Goal: Transaction & Acquisition: Register for event/course

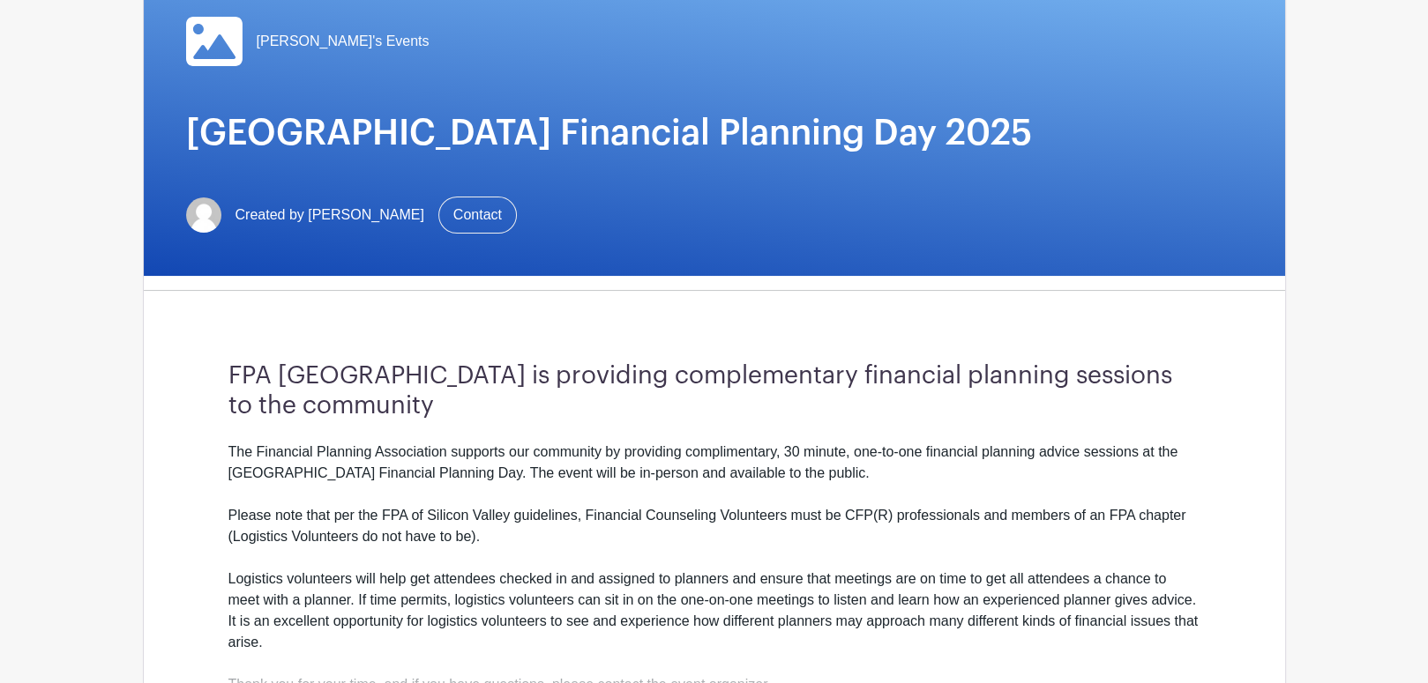
scroll to position [176, 0]
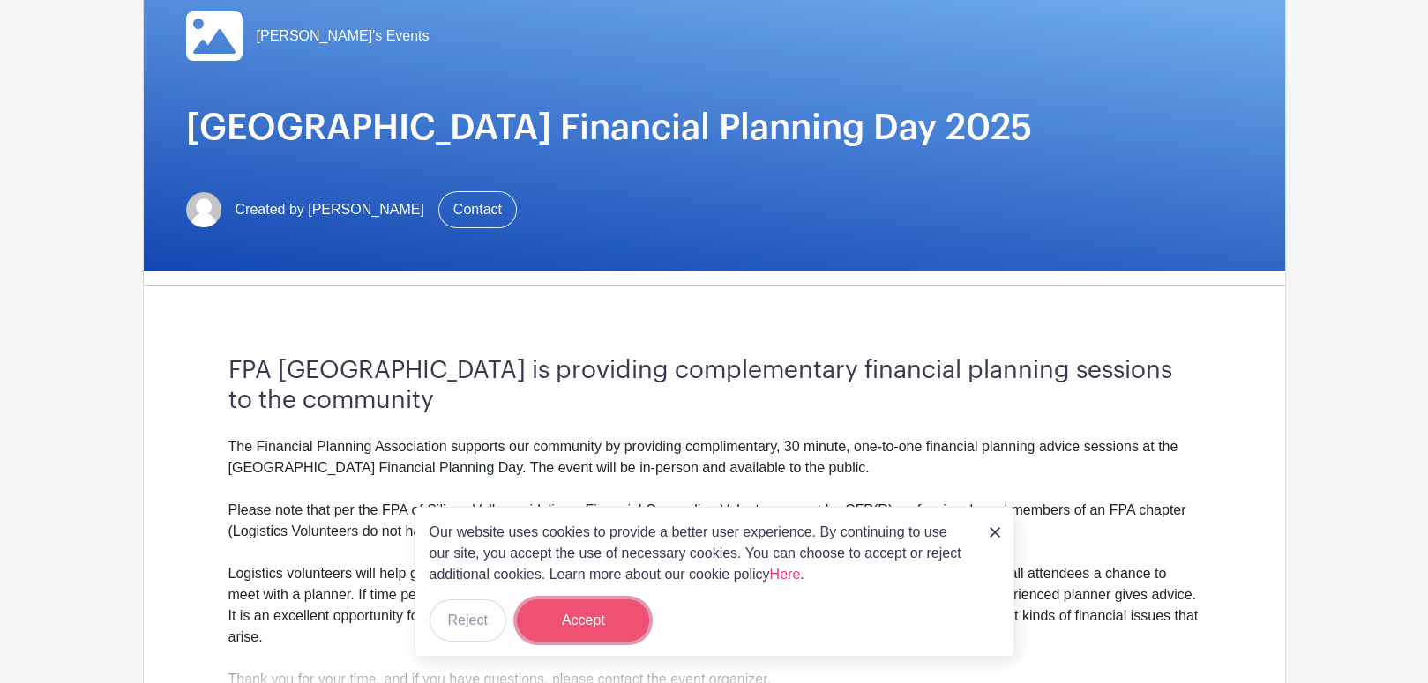
click at [590, 620] on button "Accept" at bounding box center [583, 621] width 132 height 42
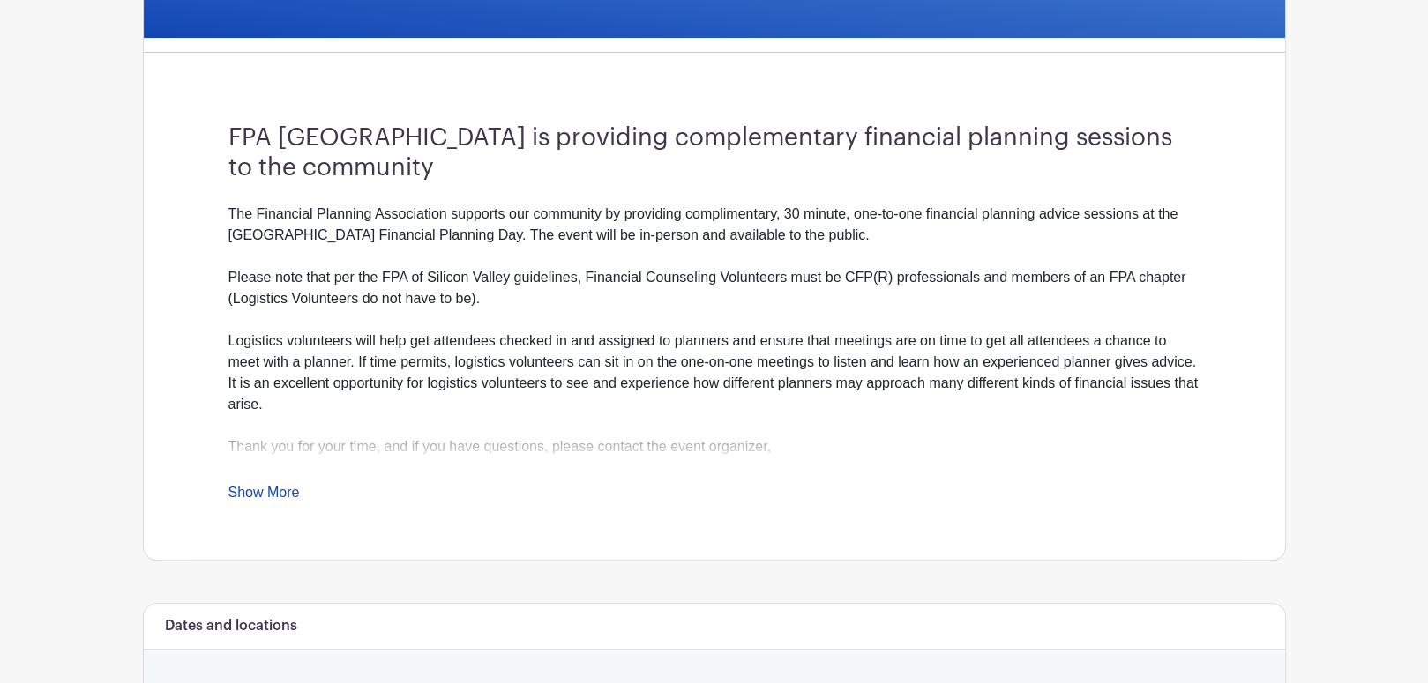
scroll to position [441, 0]
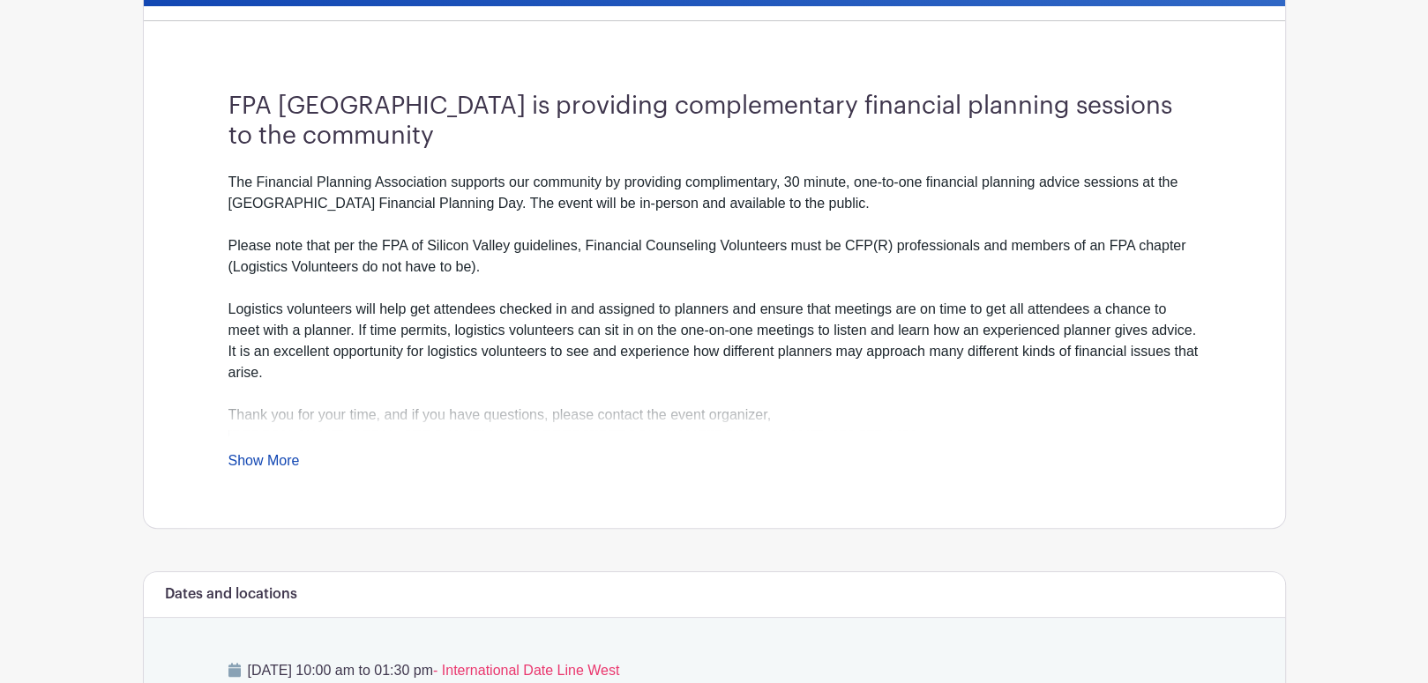
click at [280, 466] on link "Show More" at bounding box center [263, 464] width 71 height 22
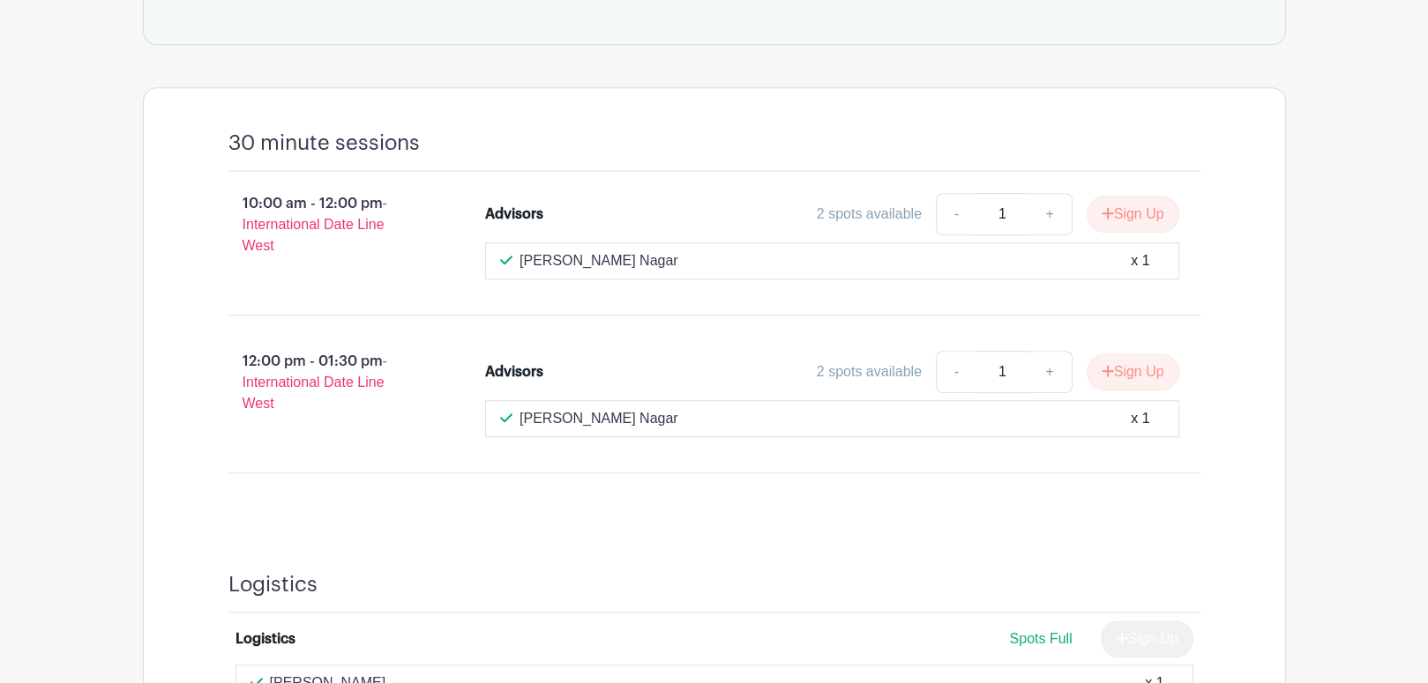
scroll to position [1146, 0]
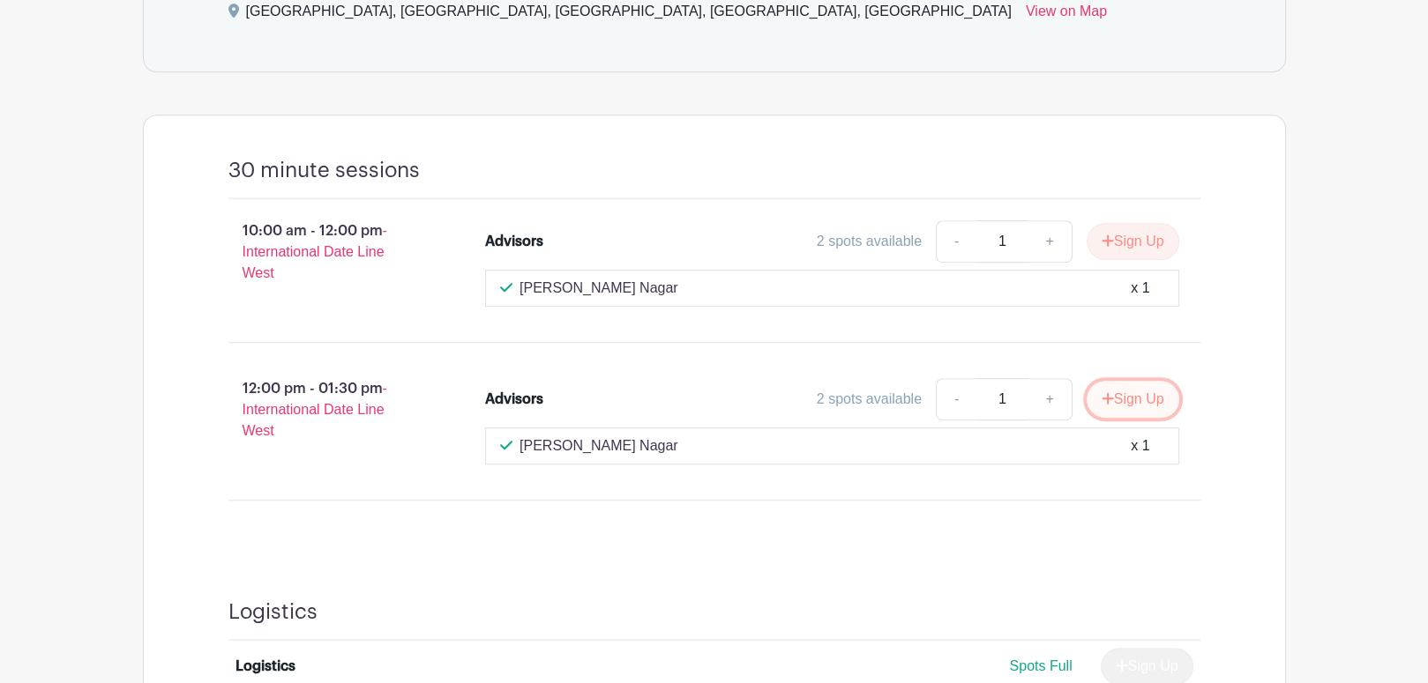
click at [1101, 395] on icon "submit" at bounding box center [1107, 399] width 12 height 14
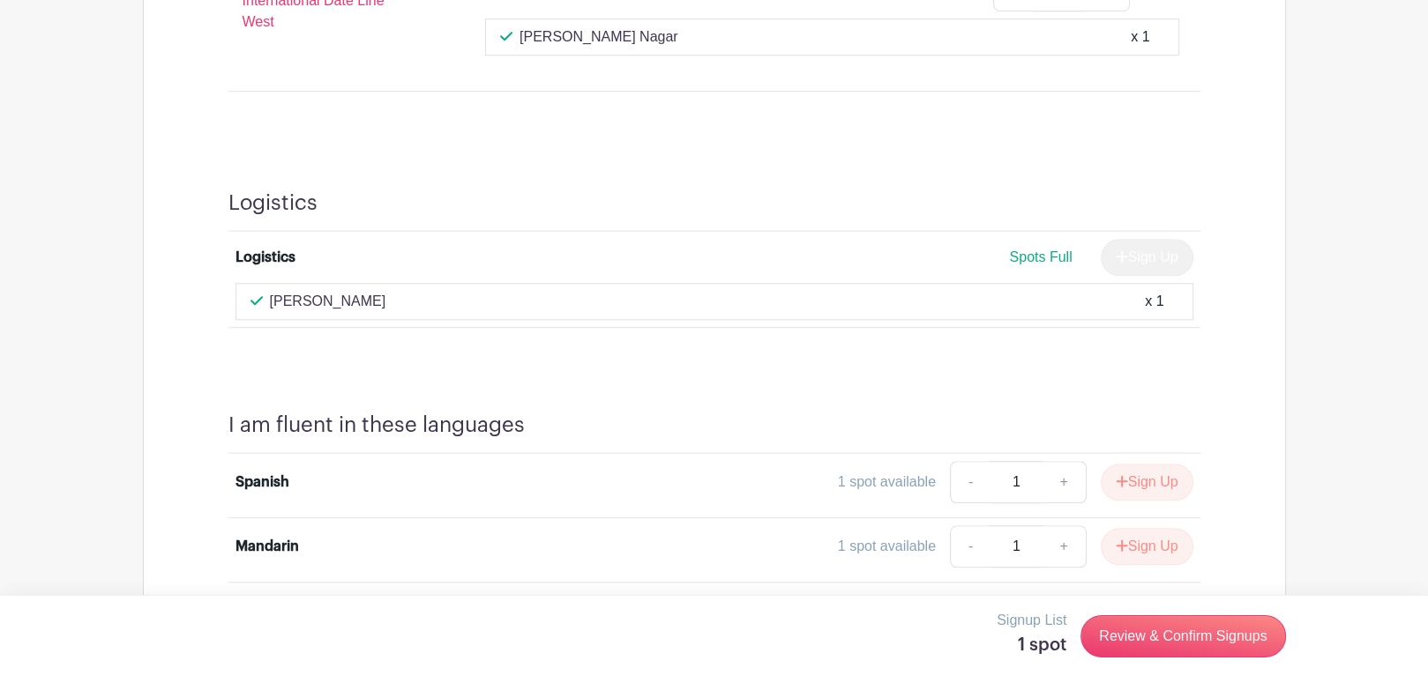
scroll to position [1587, 0]
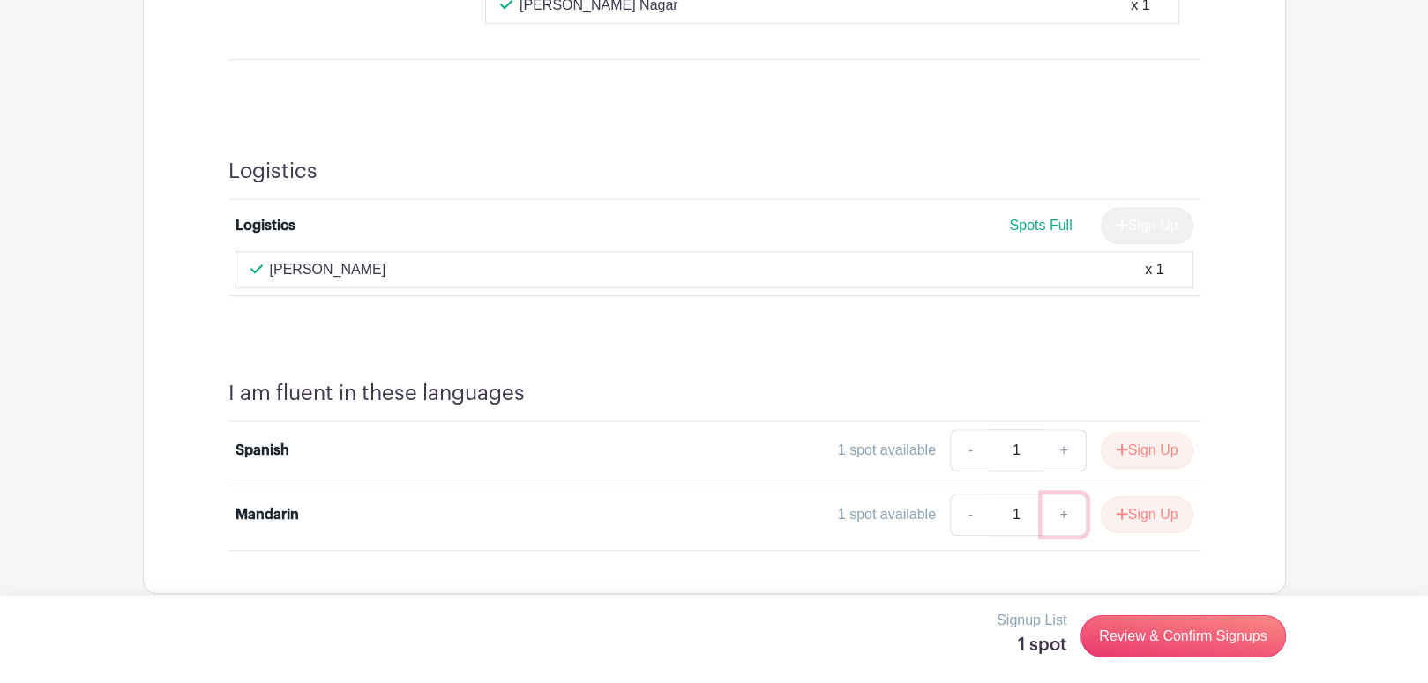
click at [1055, 513] on link "+" at bounding box center [1063, 515] width 44 height 42
click at [1117, 510] on icon "submit" at bounding box center [1121, 513] width 11 height 11
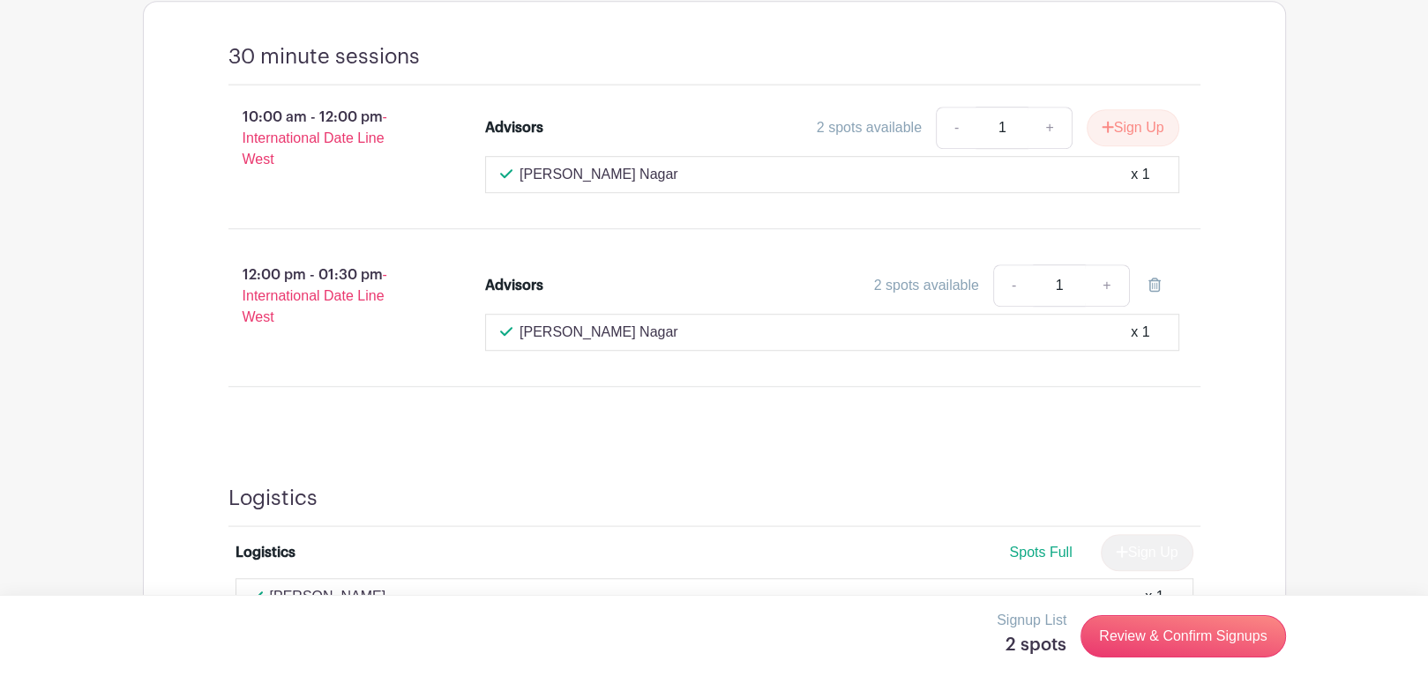
scroll to position [1161, 0]
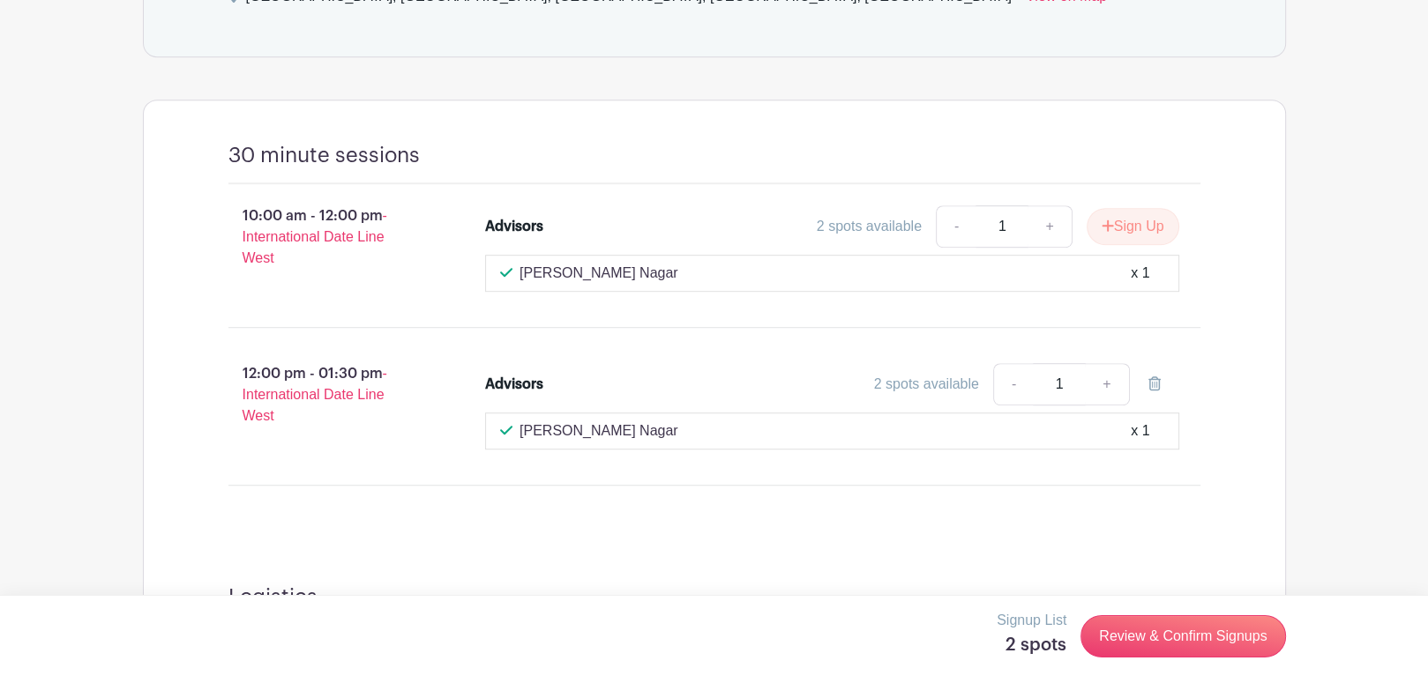
click at [762, 437] on div "[PERSON_NAME] Nagar x 1" at bounding box center [832, 431] width 664 height 21
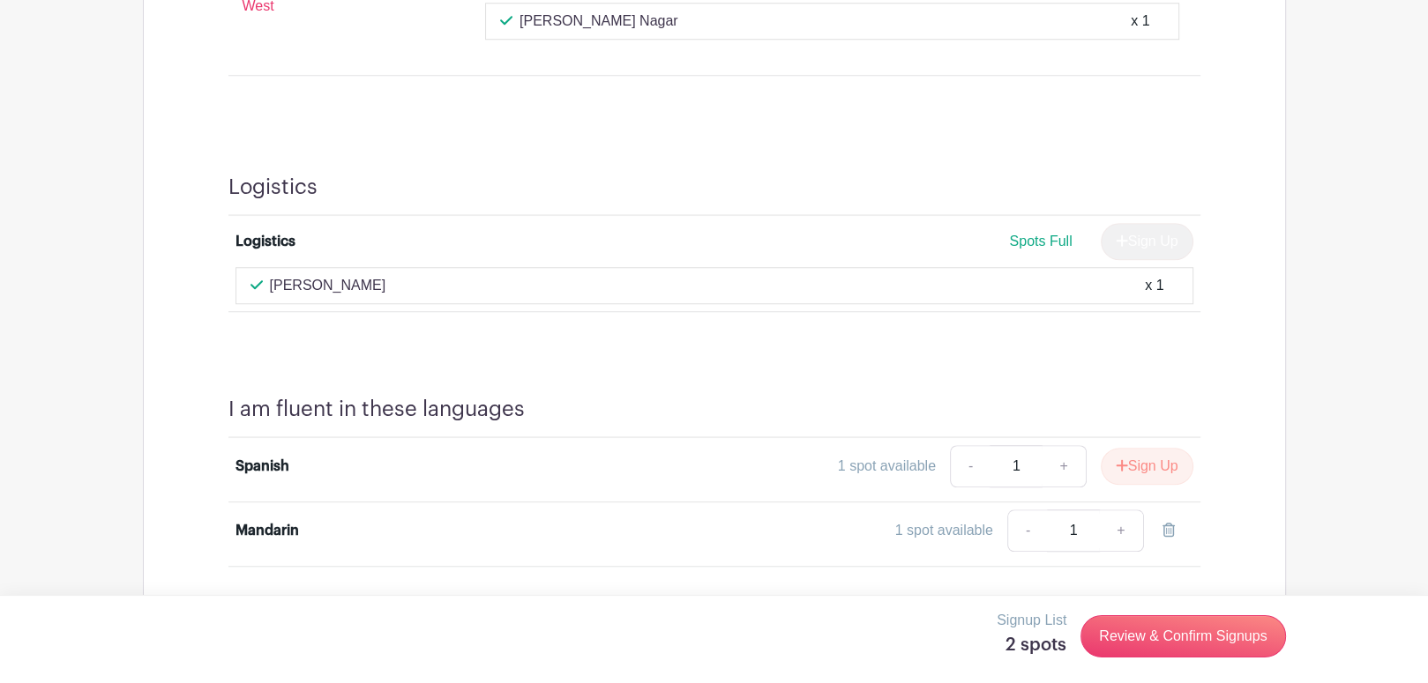
scroll to position [1602, 0]
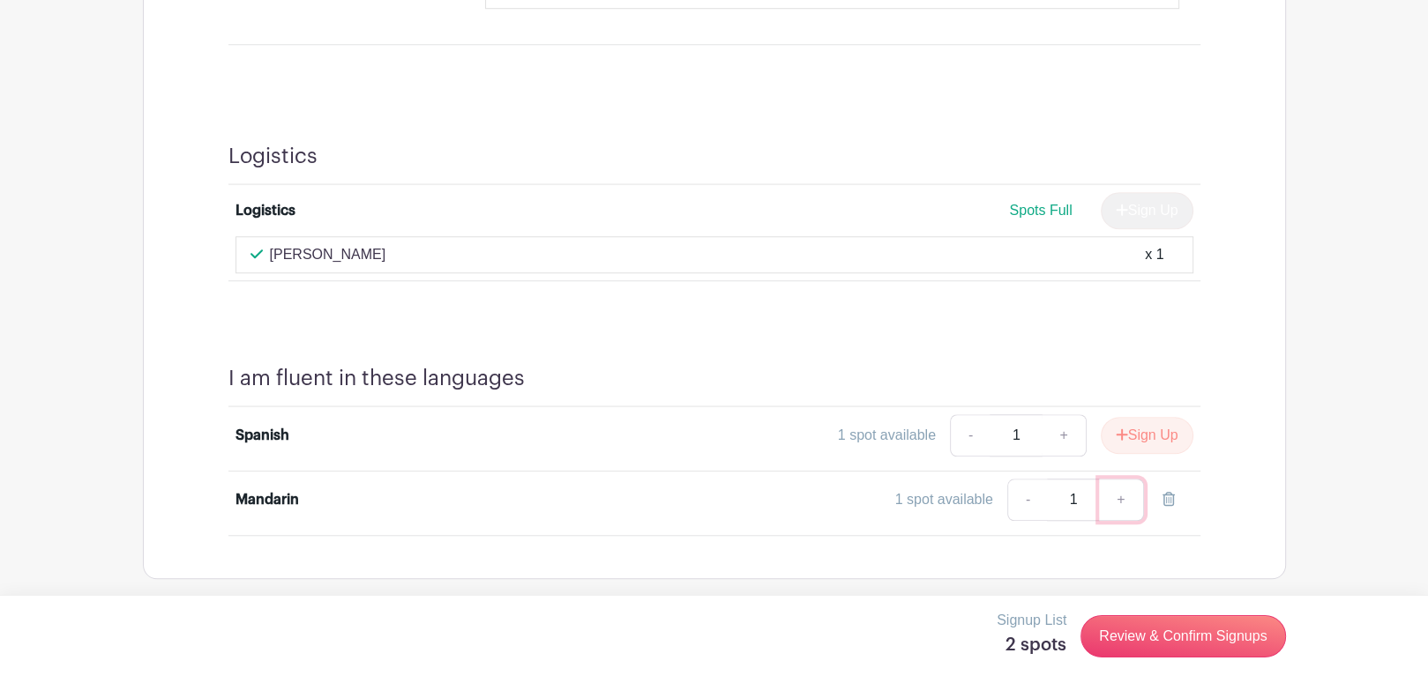
click at [1119, 499] on link "+" at bounding box center [1121, 500] width 44 height 42
drag, startPoint x: 896, startPoint y: 533, endPoint x: 906, endPoint y: 539, distance: 11.5
click at [896, 533] on div "I am fluent in these languages Spanish 1 spot available - 1 + Sign Up Mandarin …" at bounding box center [714, 451] width 1056 height 255
click at [1127, 639] on link "Review & Confirm Signups" at bounding box center [1182, 637] width 205 height 42
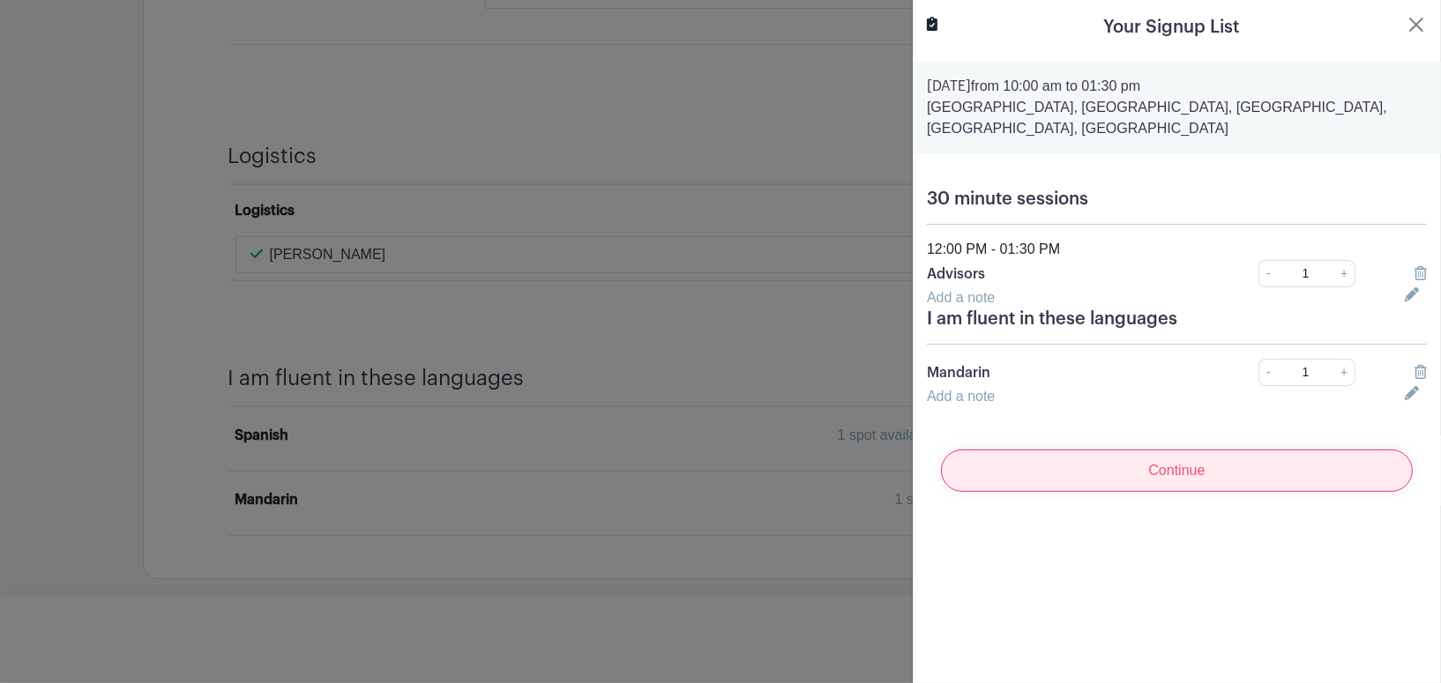
click at [1185, 468] on input "Continue" at bounding box center [1177, 471] width 472 height 42
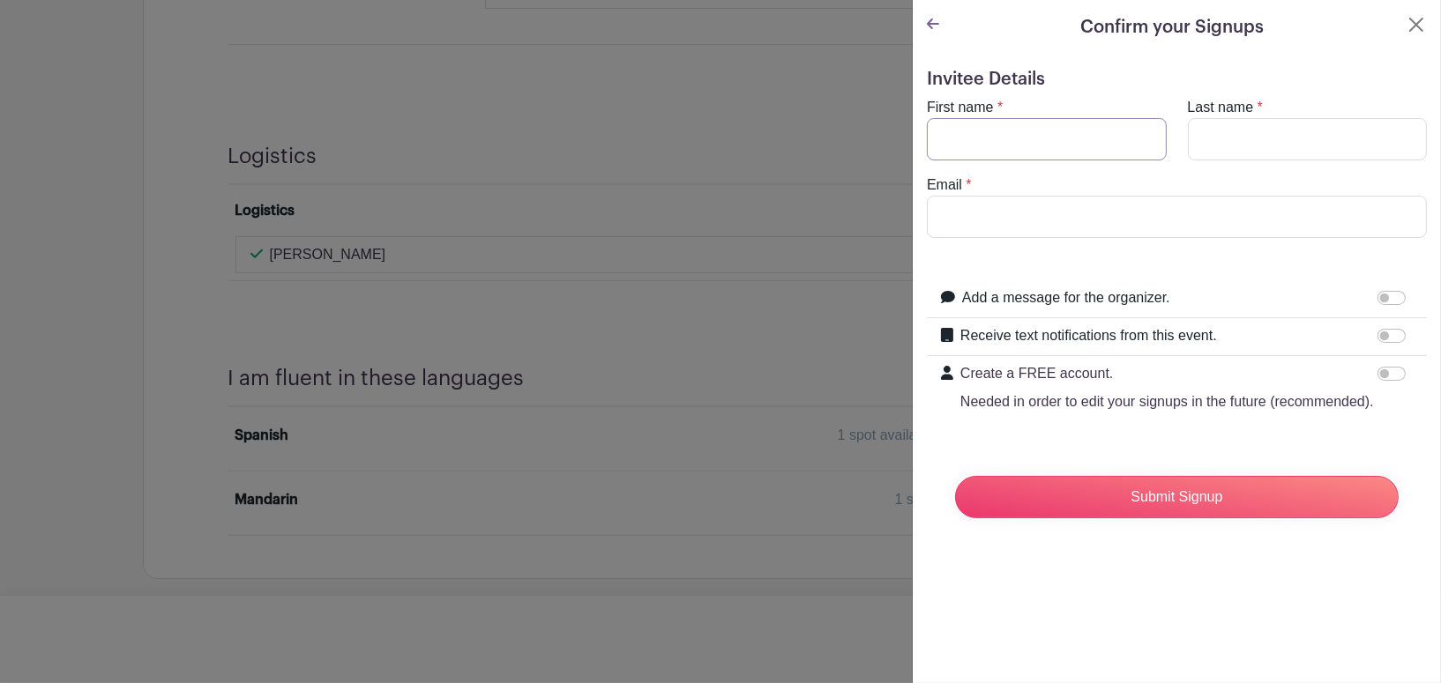
click at [1034, 151] on input "First name" at bounding box center [1047, 139] width 240 height 42
type input "[PERSON_NAME]"
type input "r"
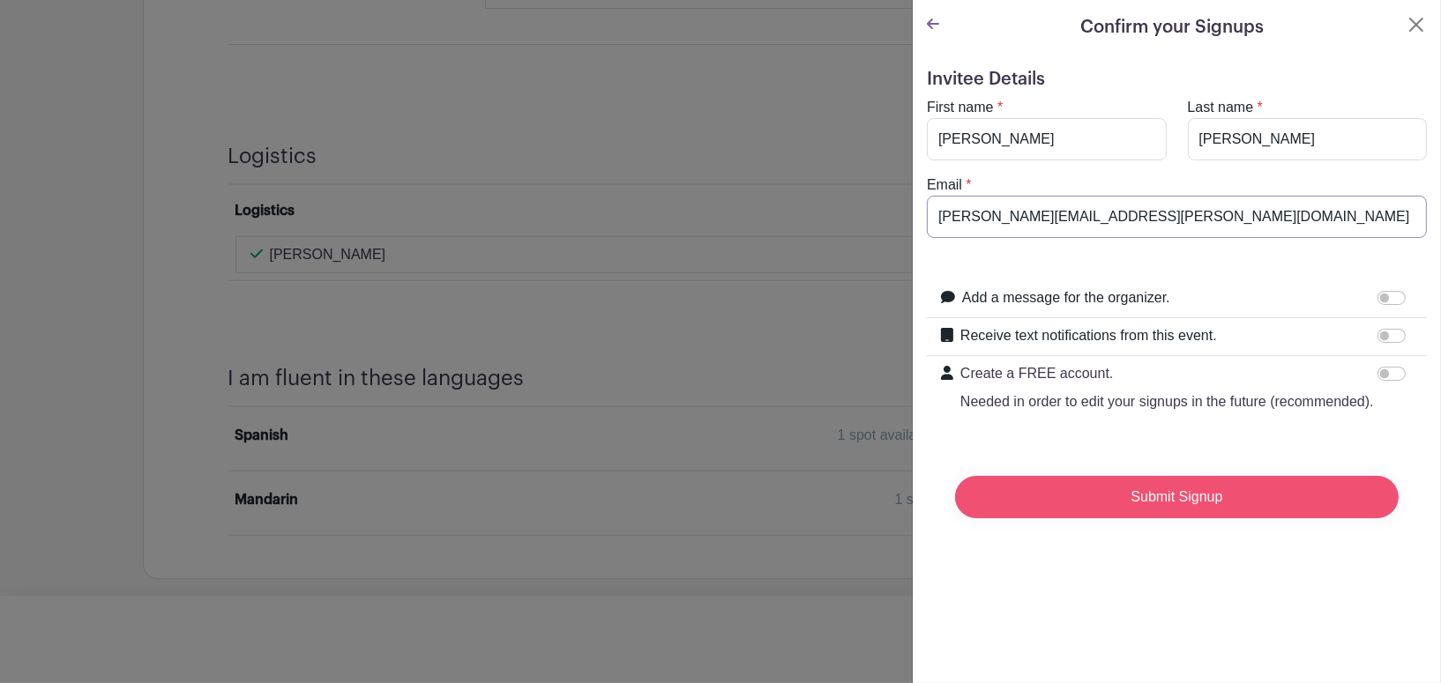
type input "[PERSON_NAME][EMAIL_ADDRESS][PERSON_NAME][DOMAIN_NAME]"
click at [1191, 512] on input "Submit Signup" at bounding box center [1177, 497] width 444 height 42
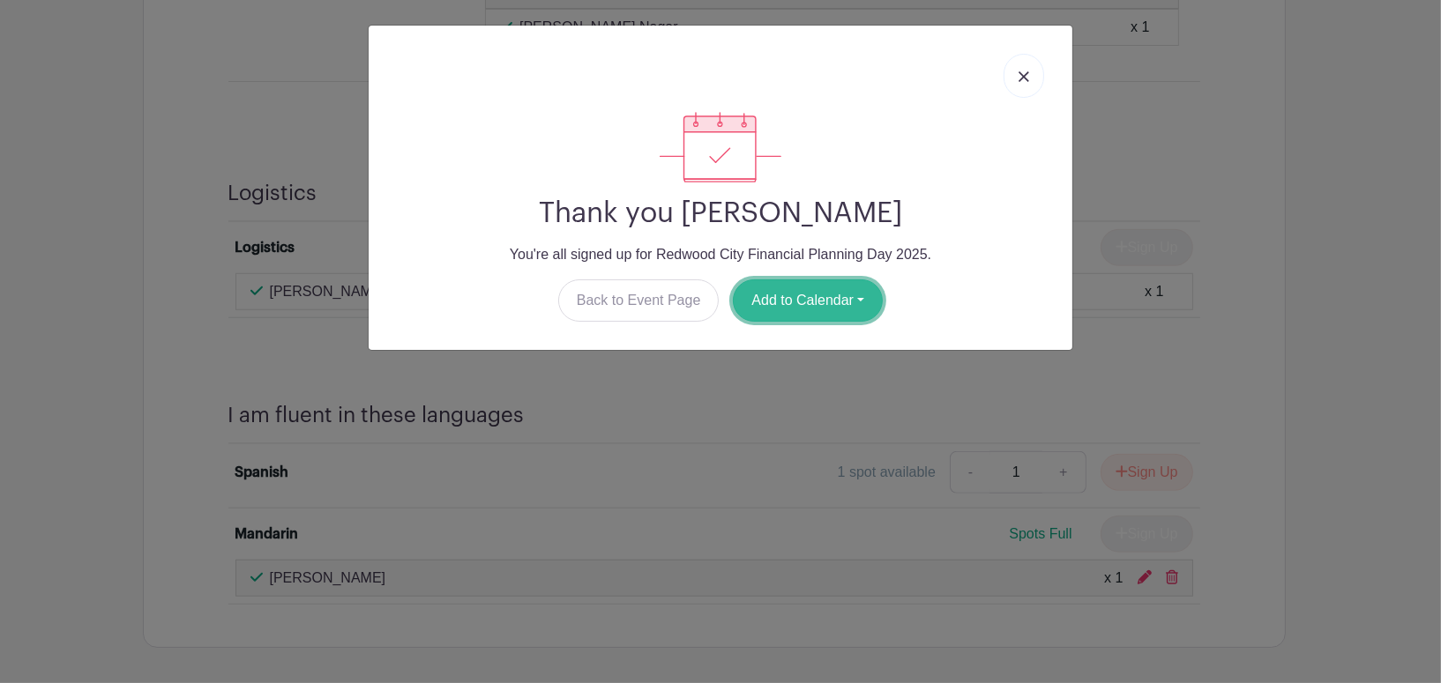
click at [799, 302] on button "Add to Calendar" at bounding box center [808, 301] width 150 height 42
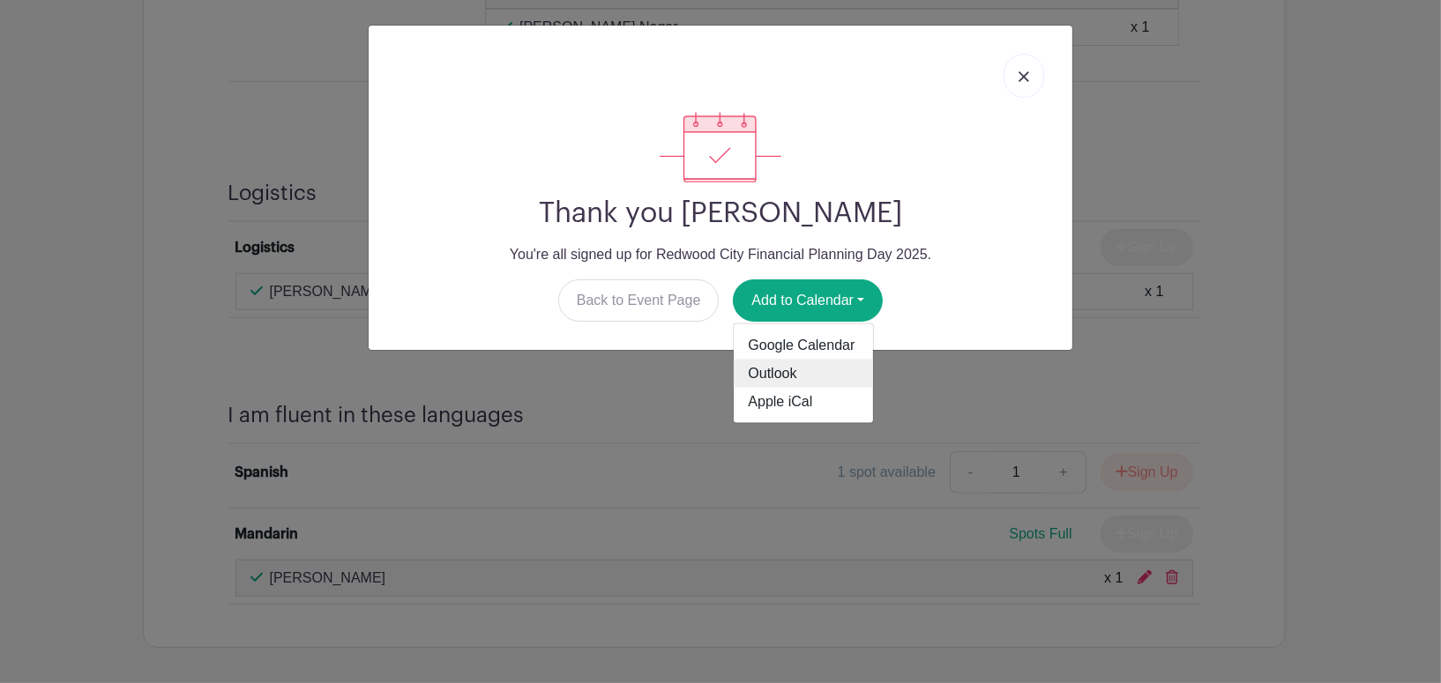
click at [775, 381] on link "Outlook" at bounding box center [803, 374] width 139 height 28
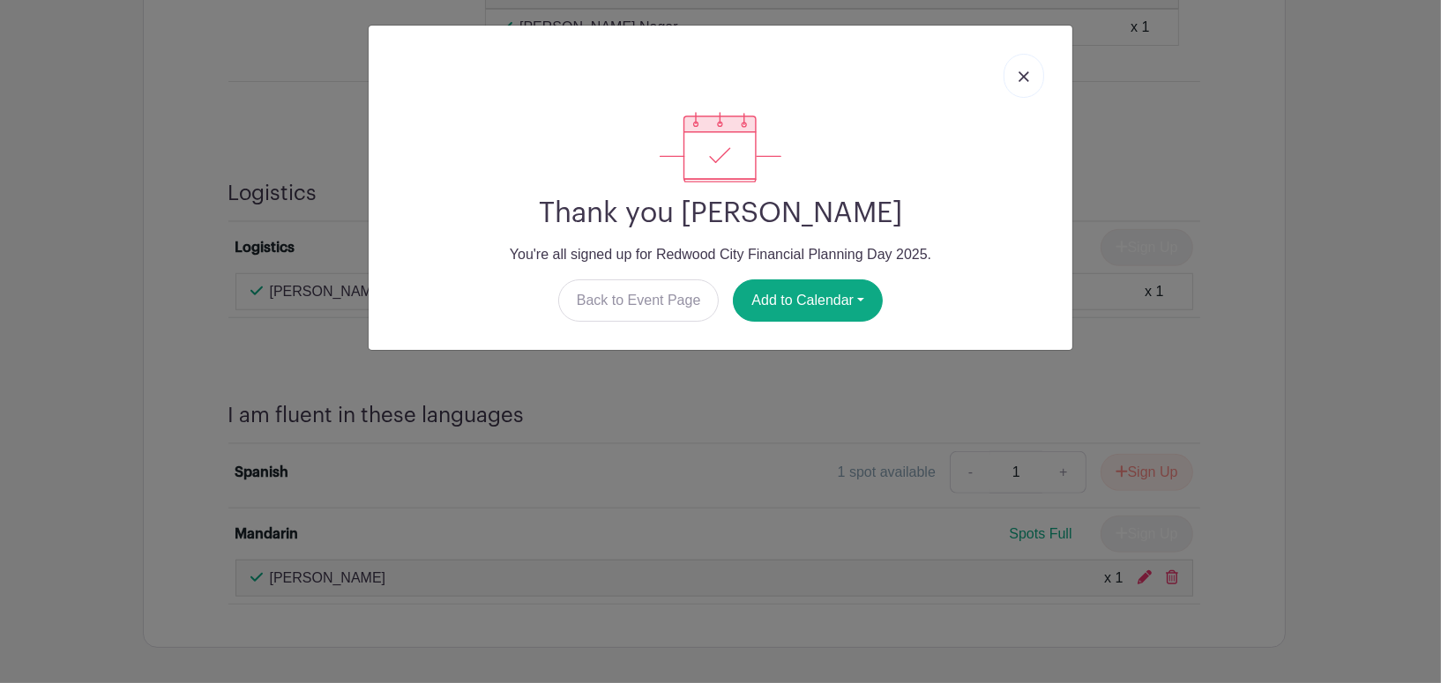
click at [1030, 78] on link at bounding box center [1024, 76] width 41 height 44
